Goal: Navigation & Orientation: Find specific page/section

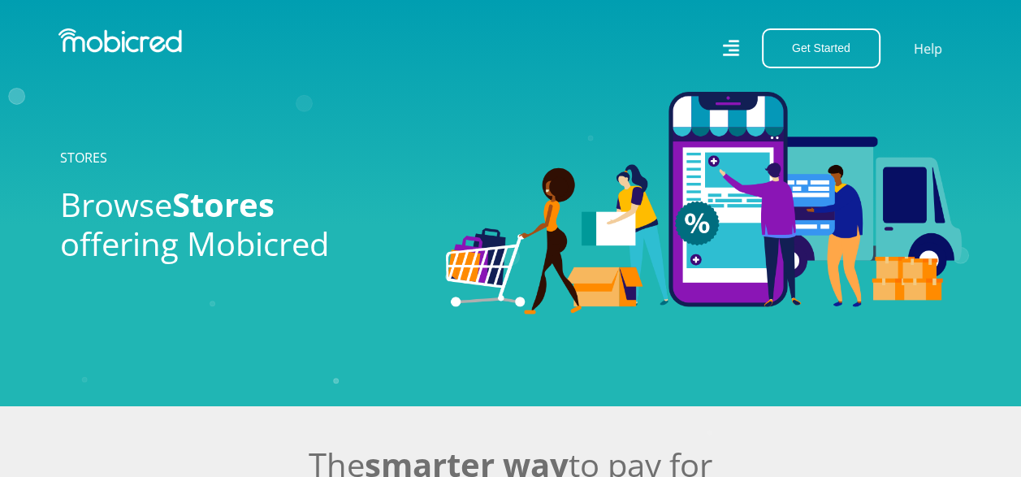
scroll to position [417, 0]
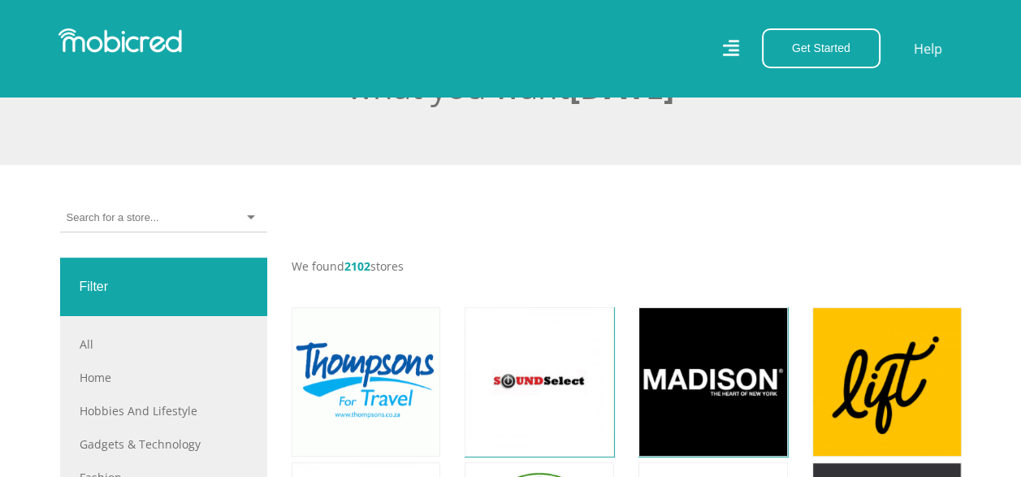
click at [252, 216] on div at bounding box center [163, 218] width 207 height 28
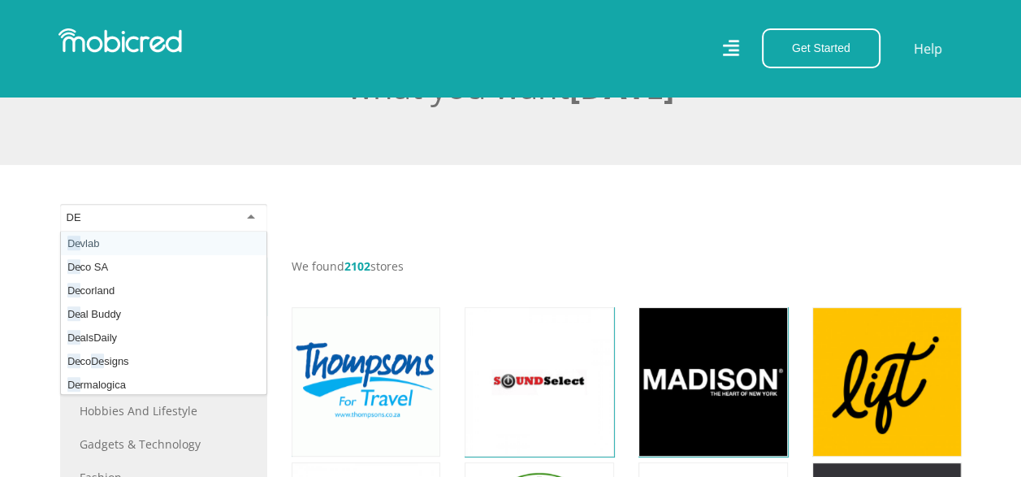
type input "D"
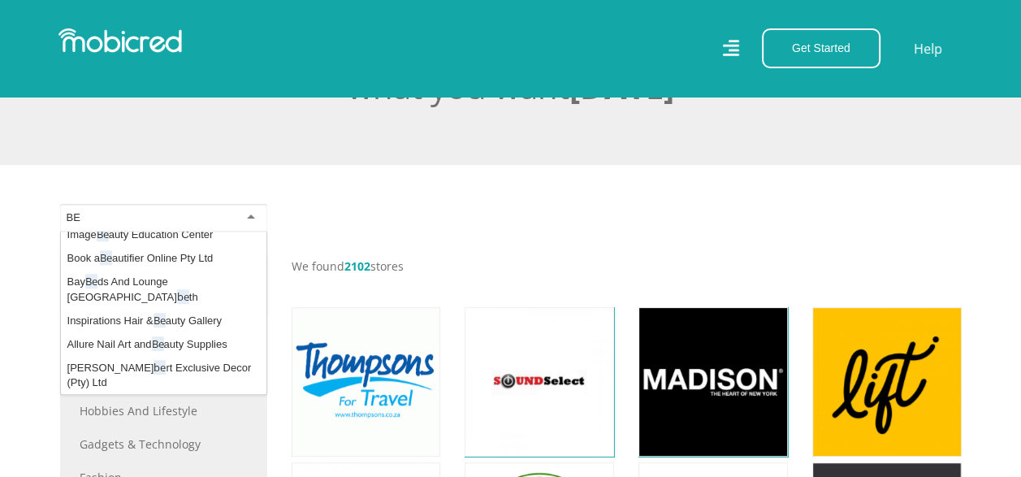
scroll to position [0, 0]
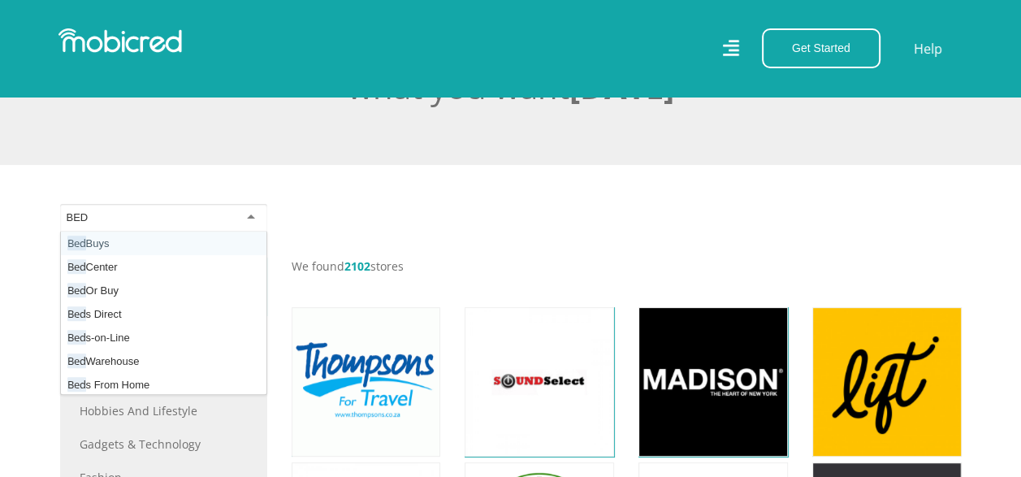
type input "BEDS"
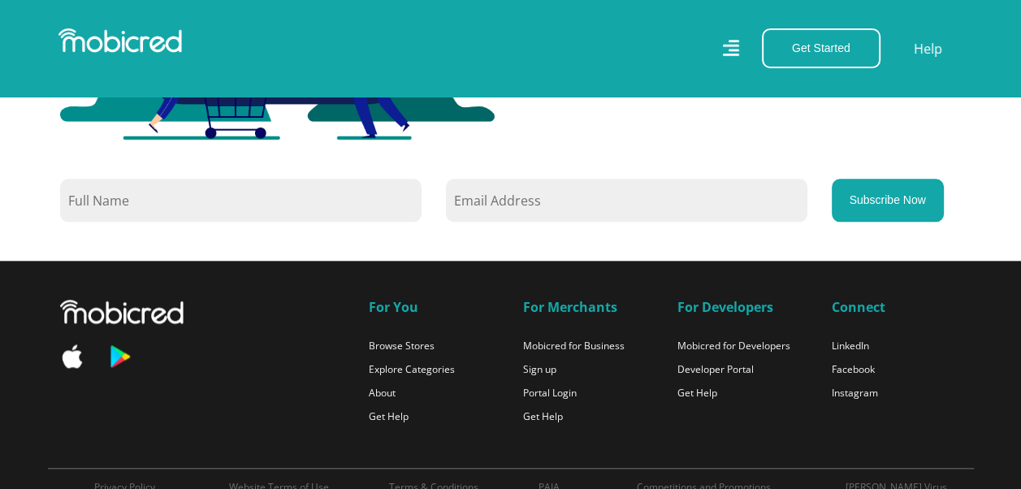
scroll to position [1484, 0]
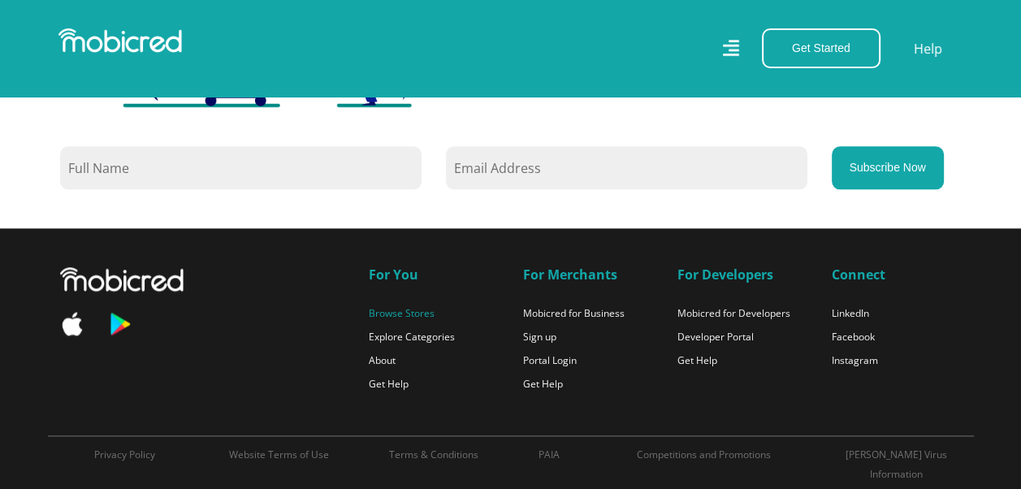
click at [417, 313] on link "Browse Stores" at bounding box center [402, 313] width 66 height 14
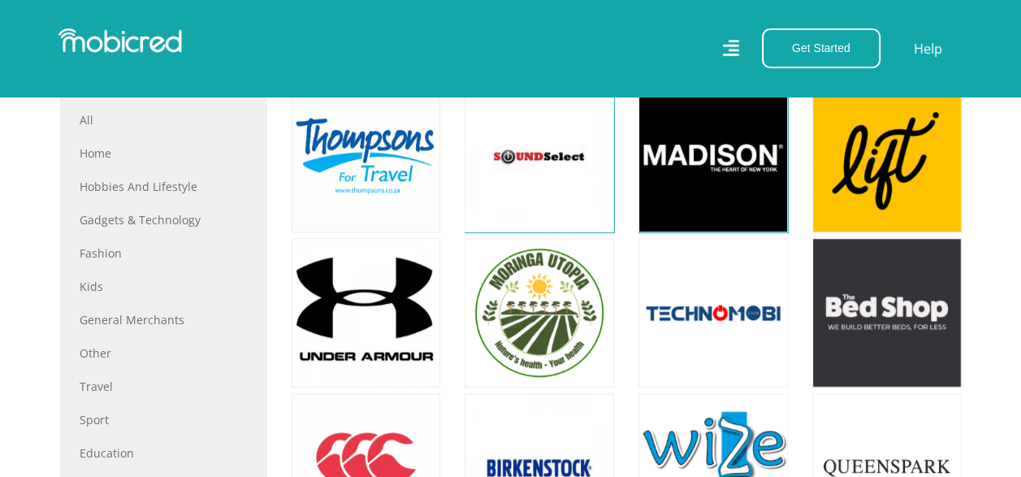
scroll to position [612, 0]
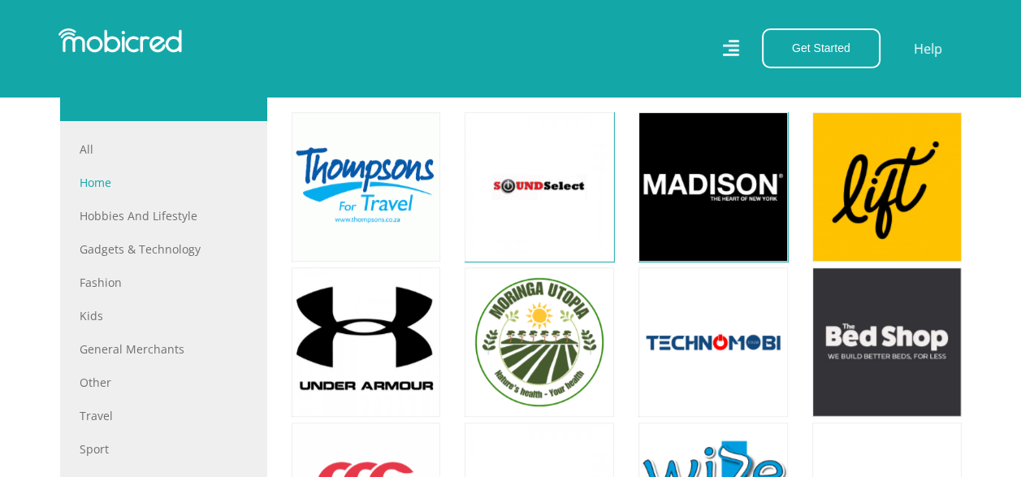
click at [94, 184] on link "Home" at bounding box center [164, 182] width 168 height 17
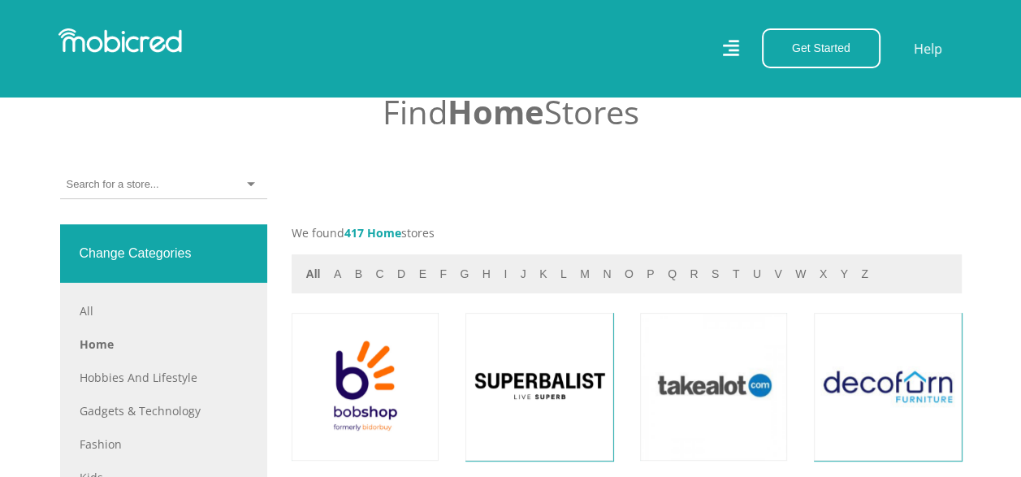
scroll to position [585, 0]
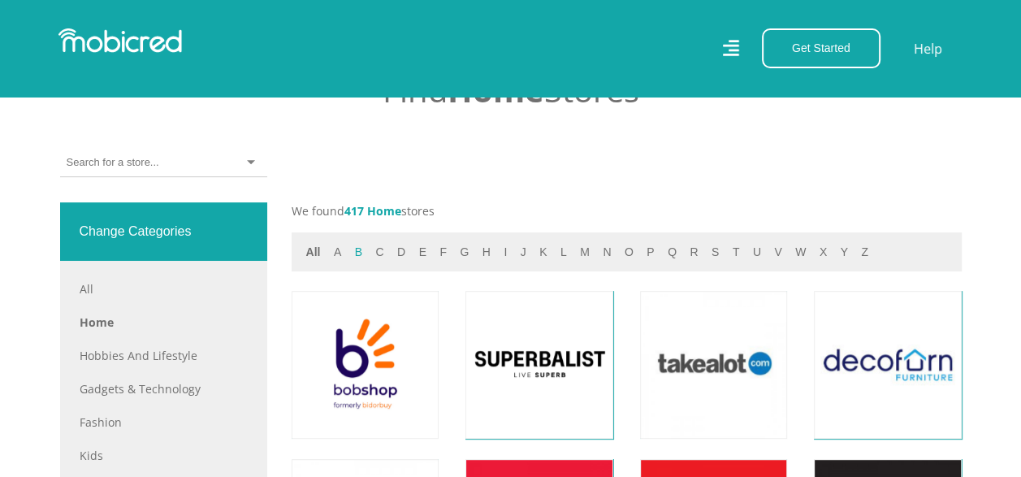
click at [353, 255] on button "b" at bounding box center [358, 252] width 17 height 19
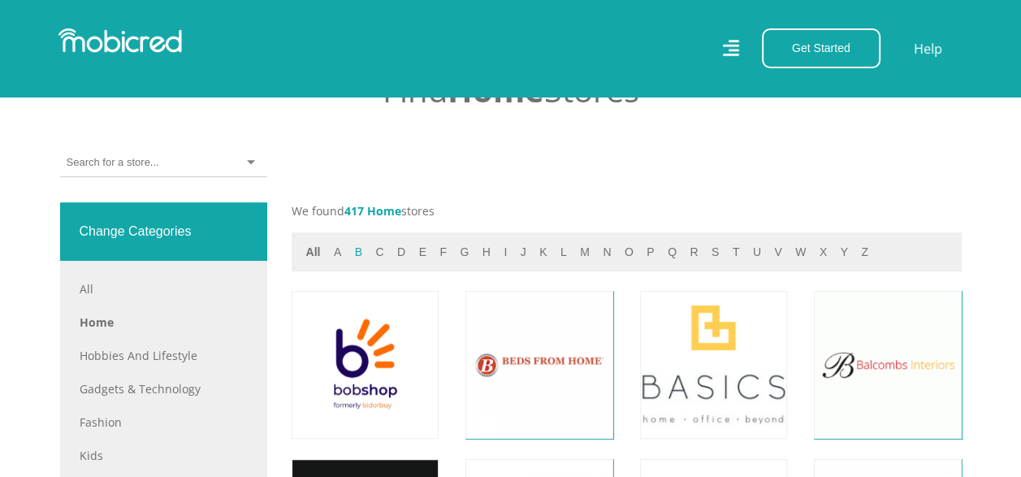
click at [357, 252] on button "b" at bounding box center [358, 252] width 17 height 19
click at [359, 252] on button "b" at bounding box center [358, 252] width 17 height 19
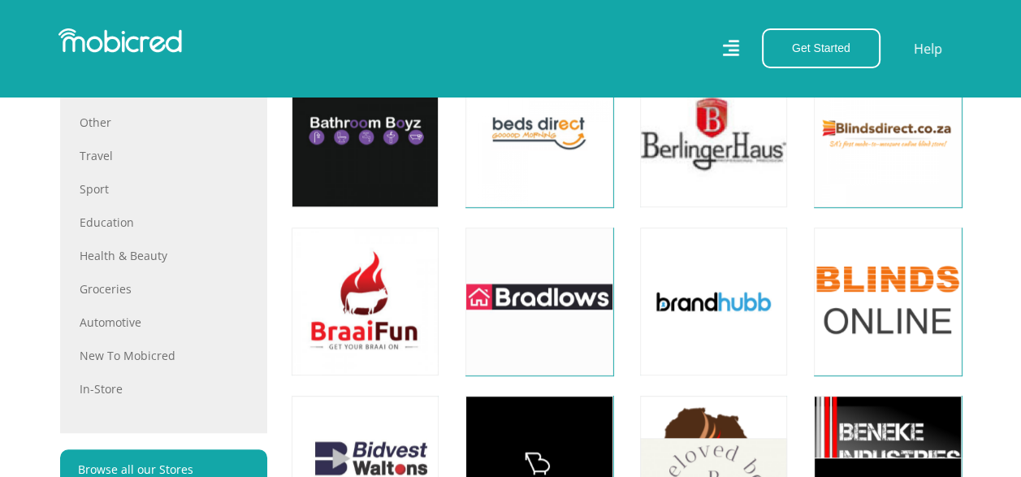
scroll to position [996, 0]
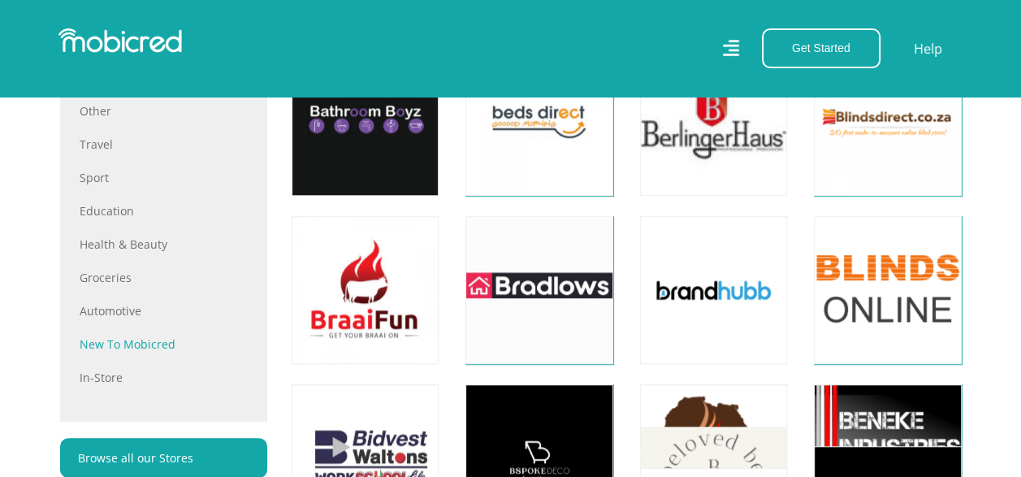
click at [120, 336] on link "New to Mobicred" at bounding box center [164, 343] width 168 height 17
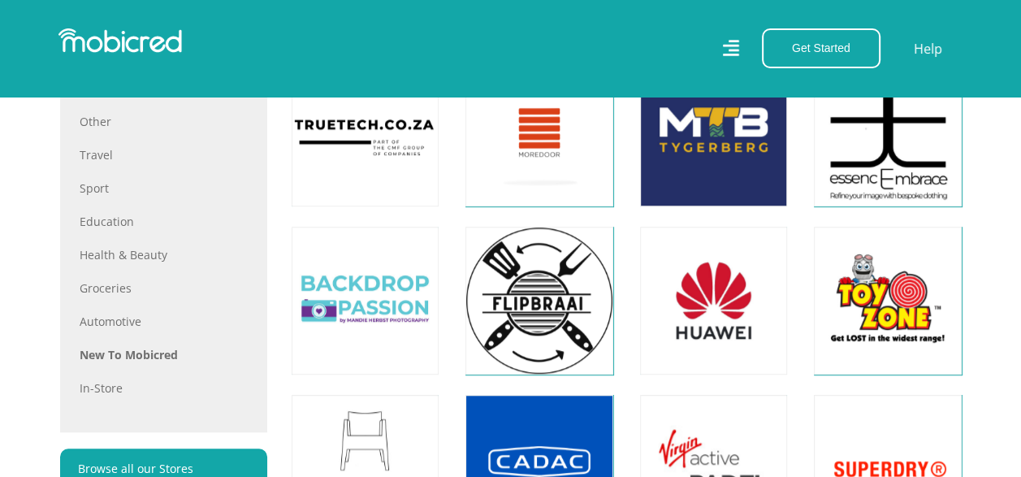
scroll to position [996, 0]
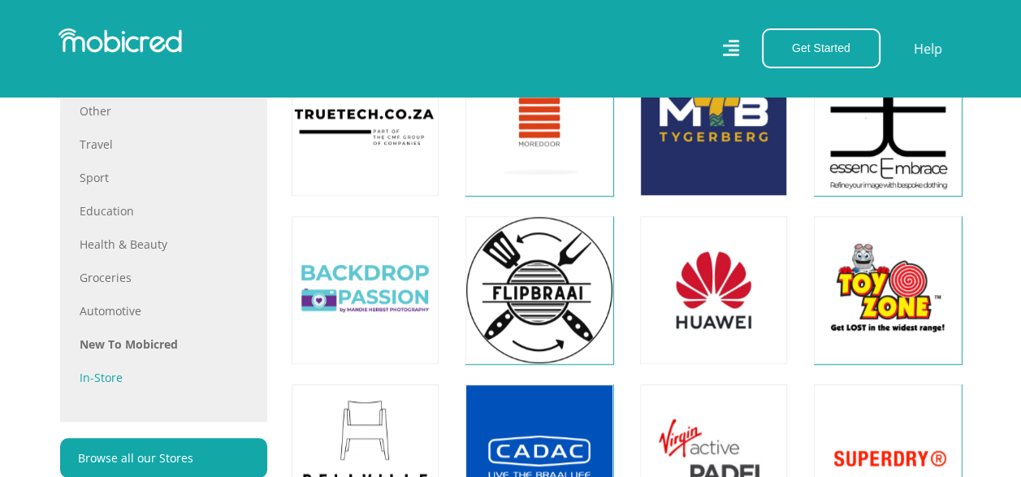
click at [104, 376] on link "In-store" at bounding box center [164, 377] width 168 height 17
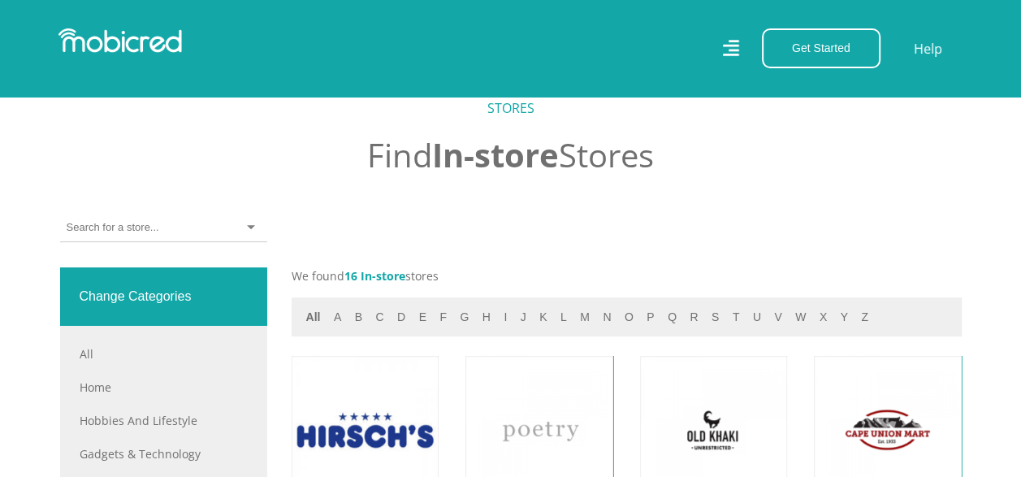
scroll to position [563, 0]
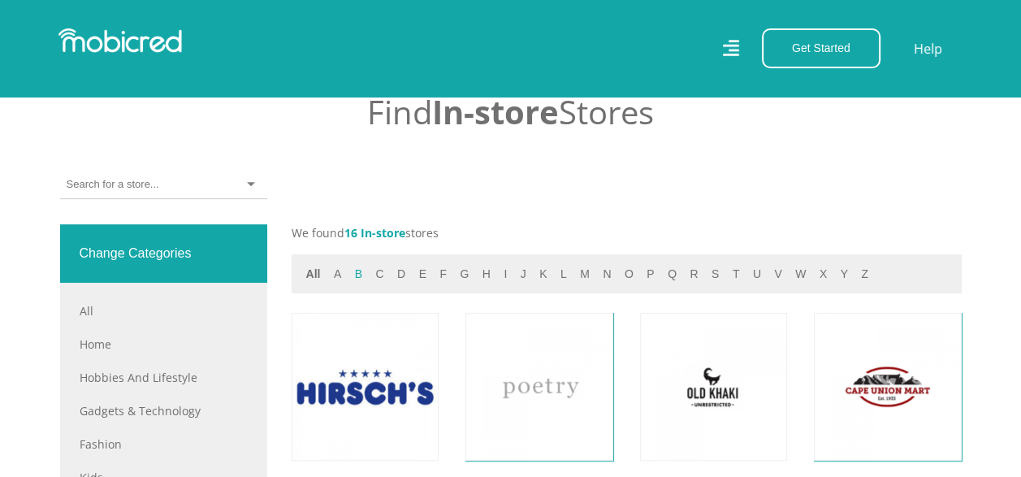
click at [358, 276] on button "b" at bounding box center [358, 274] width 17 height 19
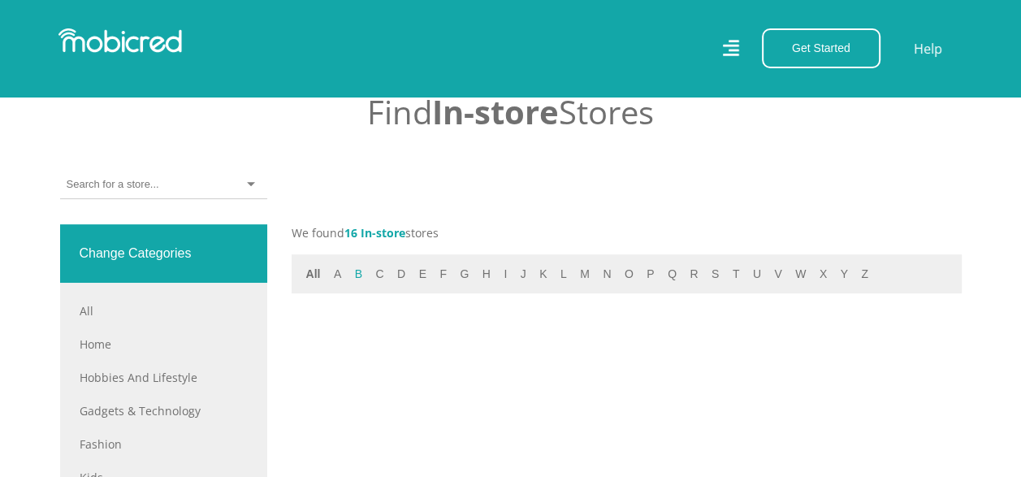
click at [358, 275] on button "b" at bounding box center [358, 274] width 17 height 19
click at [357, 271] on button "b" at bounding box center [358, 274] width 17 height 19
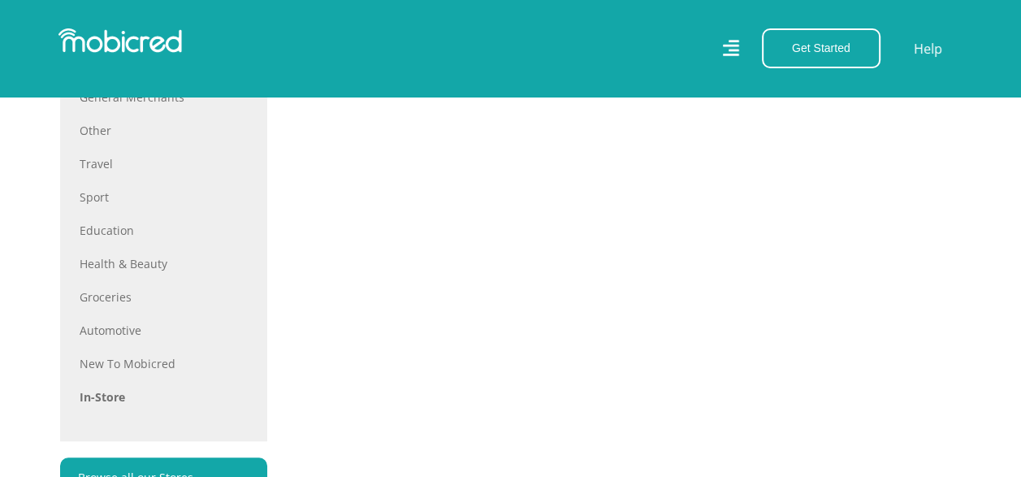
scroll to position [590, 0]
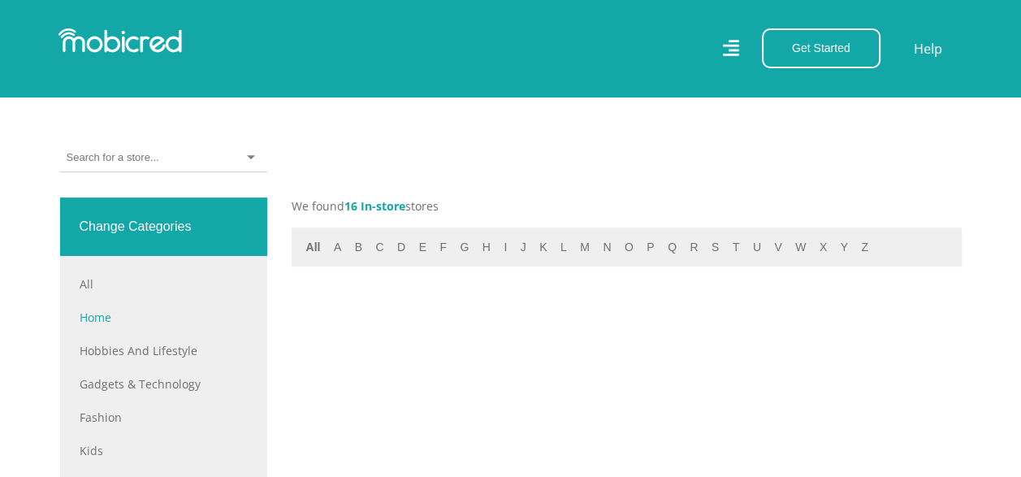
click at [91, 316] on link "Home" at bounding box center [164, 317] width 168 height 17
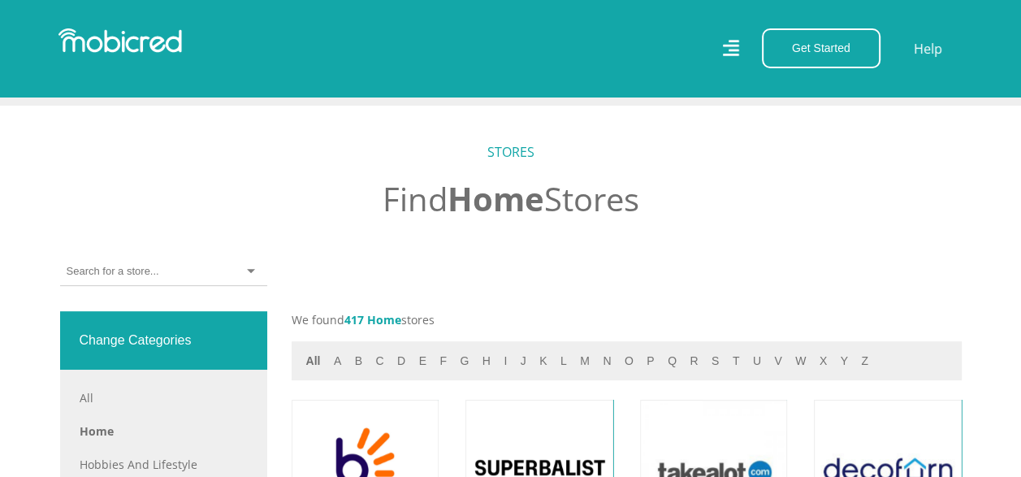
scroll to position [530, 0]
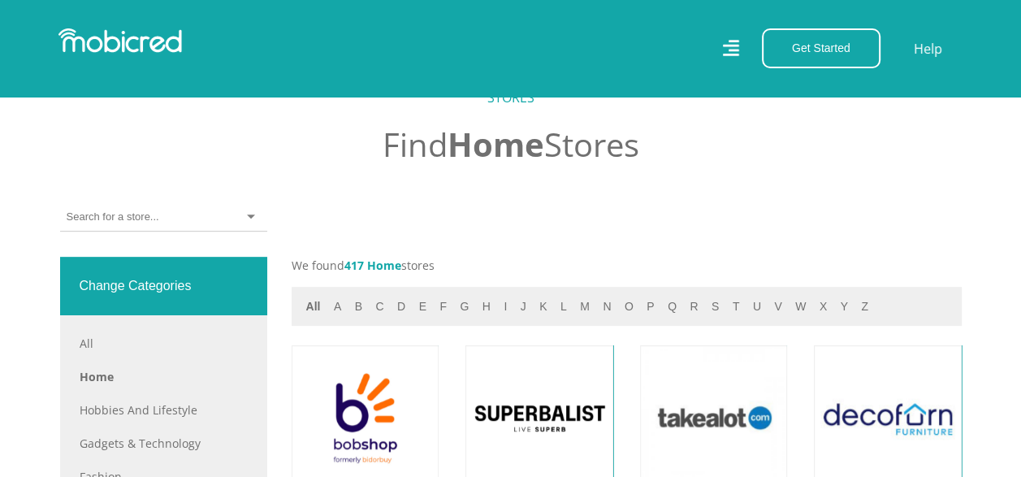
click at [80, 220] on input "select-one" at bounding box center [113, 217] width 92 height 15
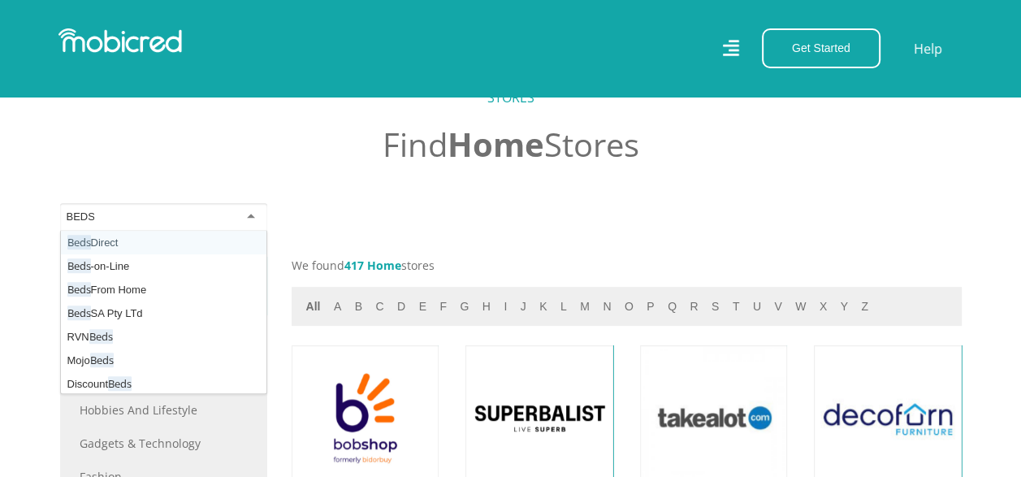
type input "BEDS"
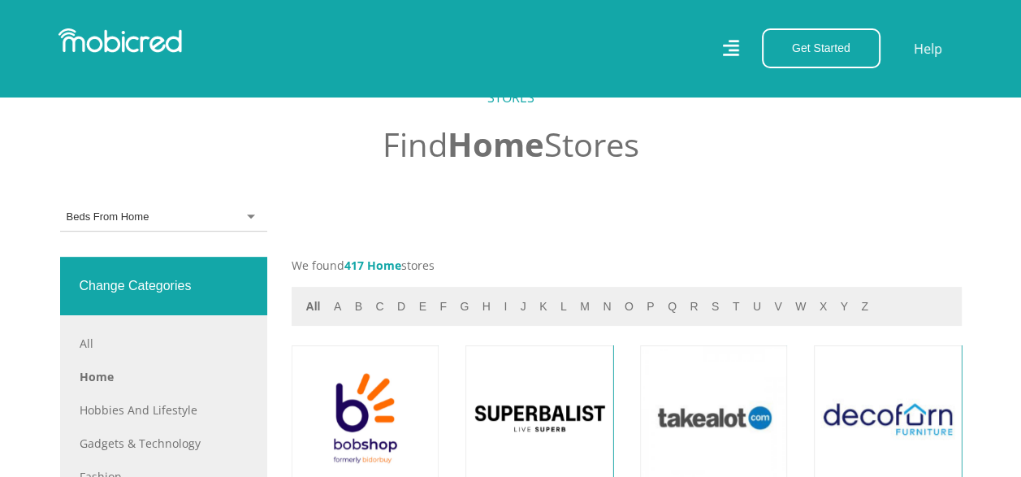
scroll to position [0, 0]
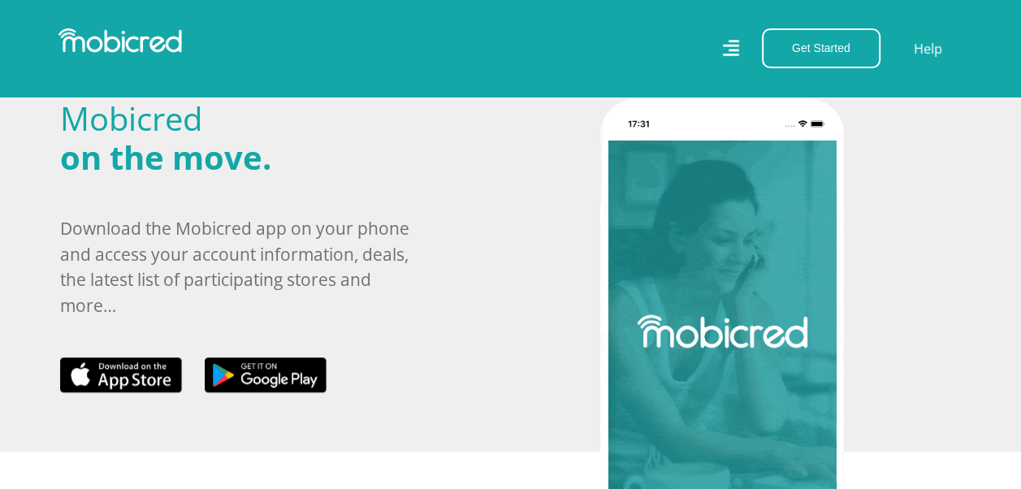
scroll to position [758, 0]
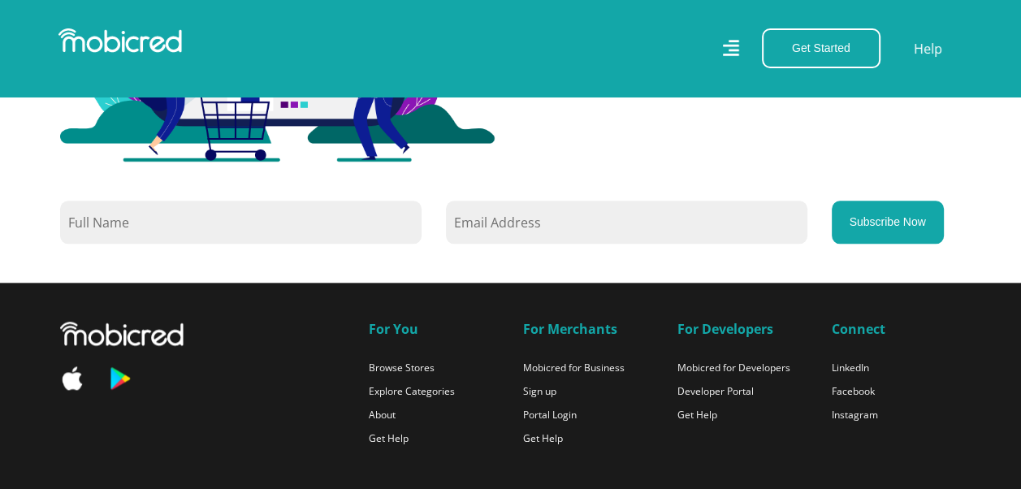
scroll to position [1451, 0]
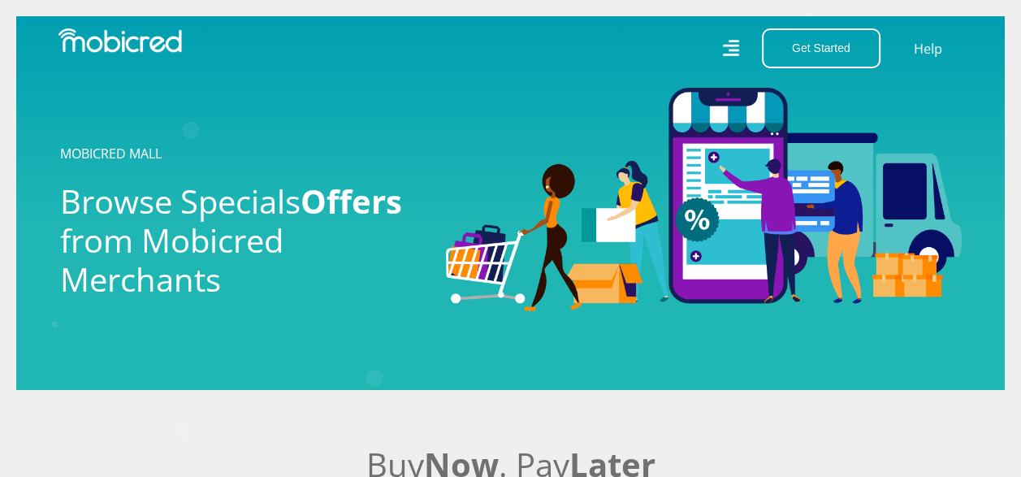
scroll to position [417, 0]
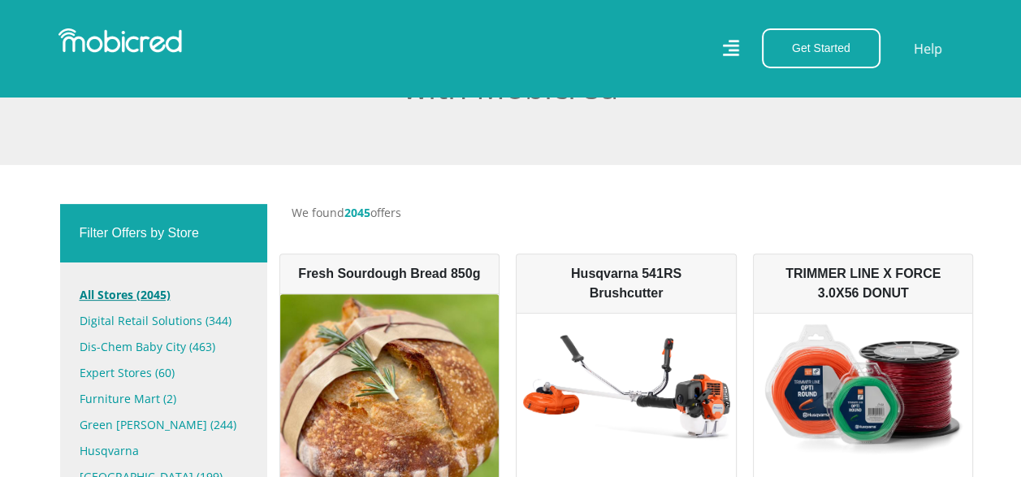
click at [154, 294] on link "All Stores (2045)" at bounding box center [164, 295] width 168 height 26
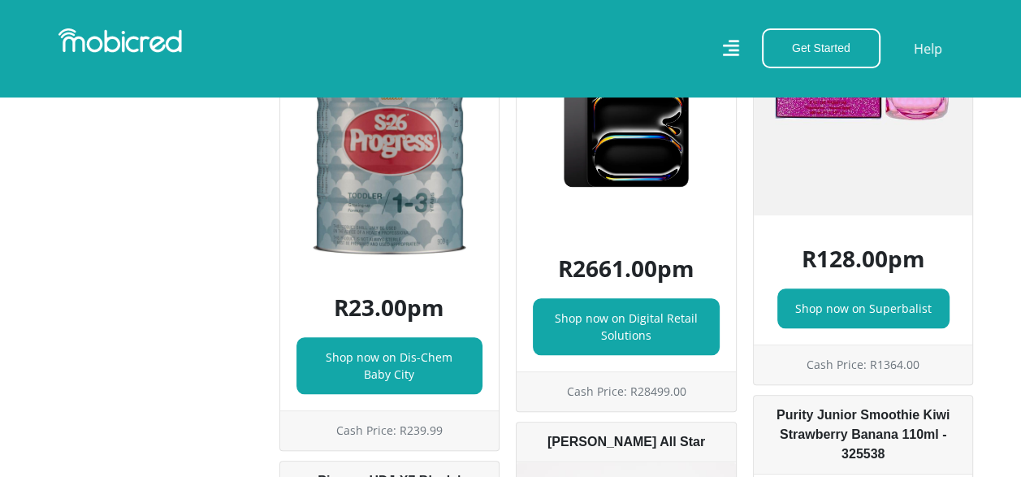
scroll to position [49537, 0]
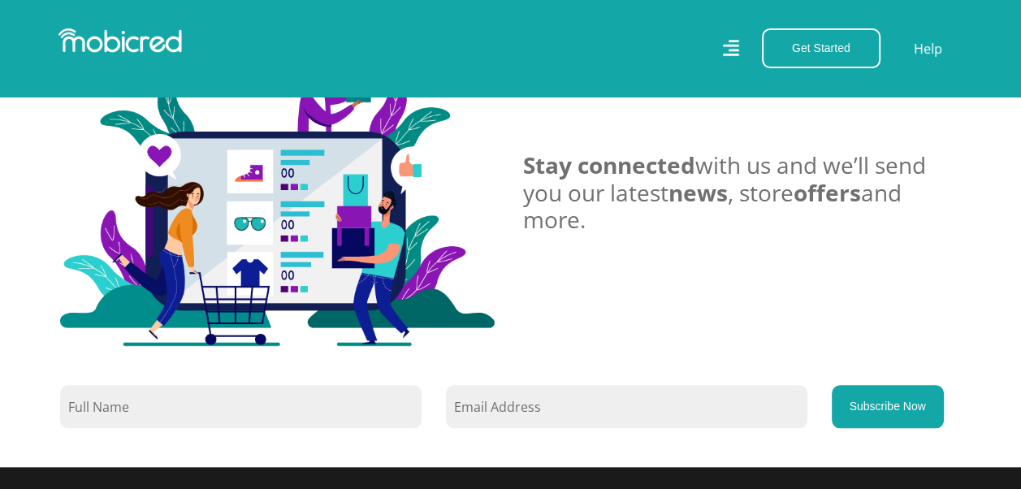
scroll to position [1278, 0]
